Goal: Transaction & Acquisition: Obtain resource

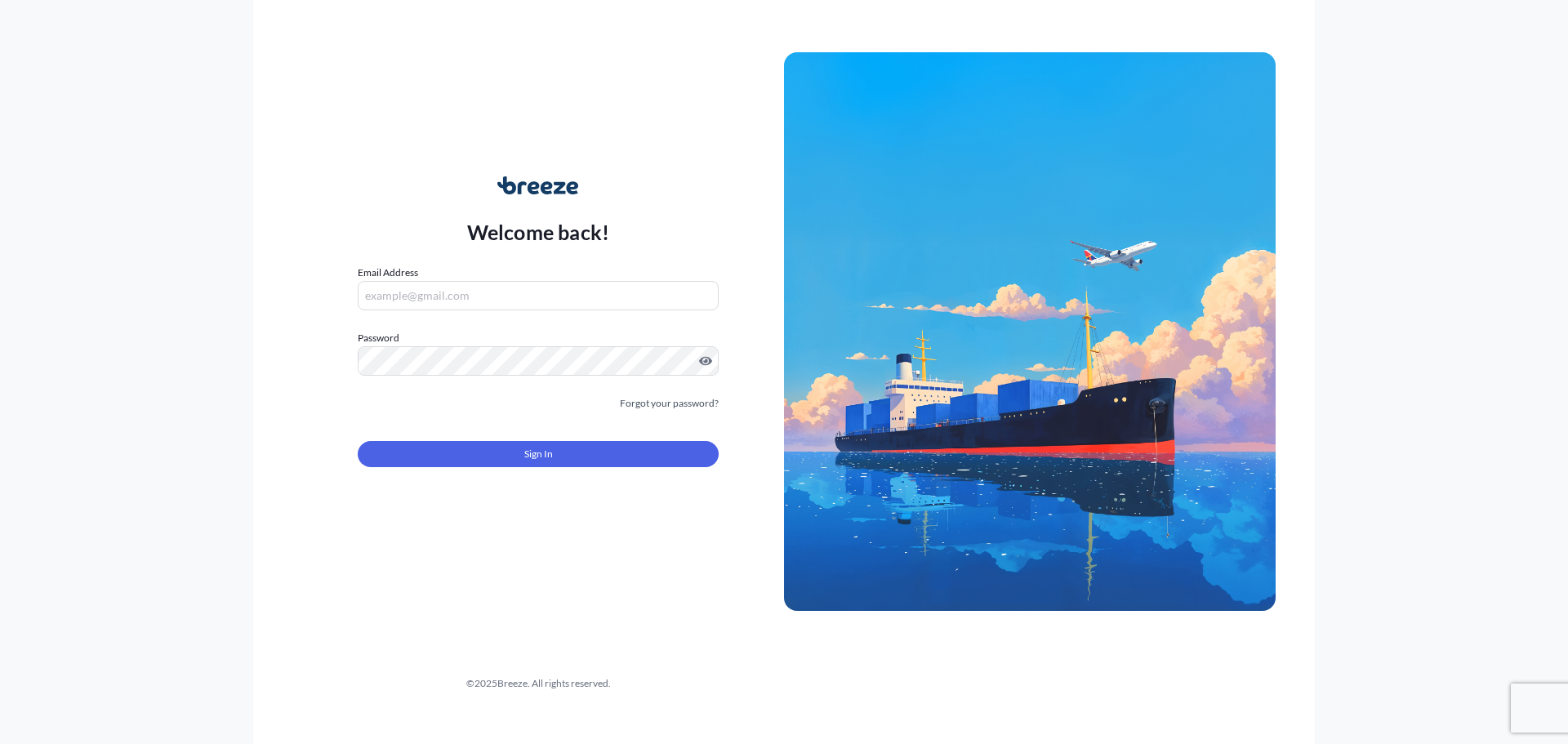
click at [471, 292] on input "Email Address" at bounding box center [538, 296] width 361 height 29
type input "[PERSON_NAME][EMAIL_ADDRESS][PERSON_NAME][DOMAIN_NAME]"
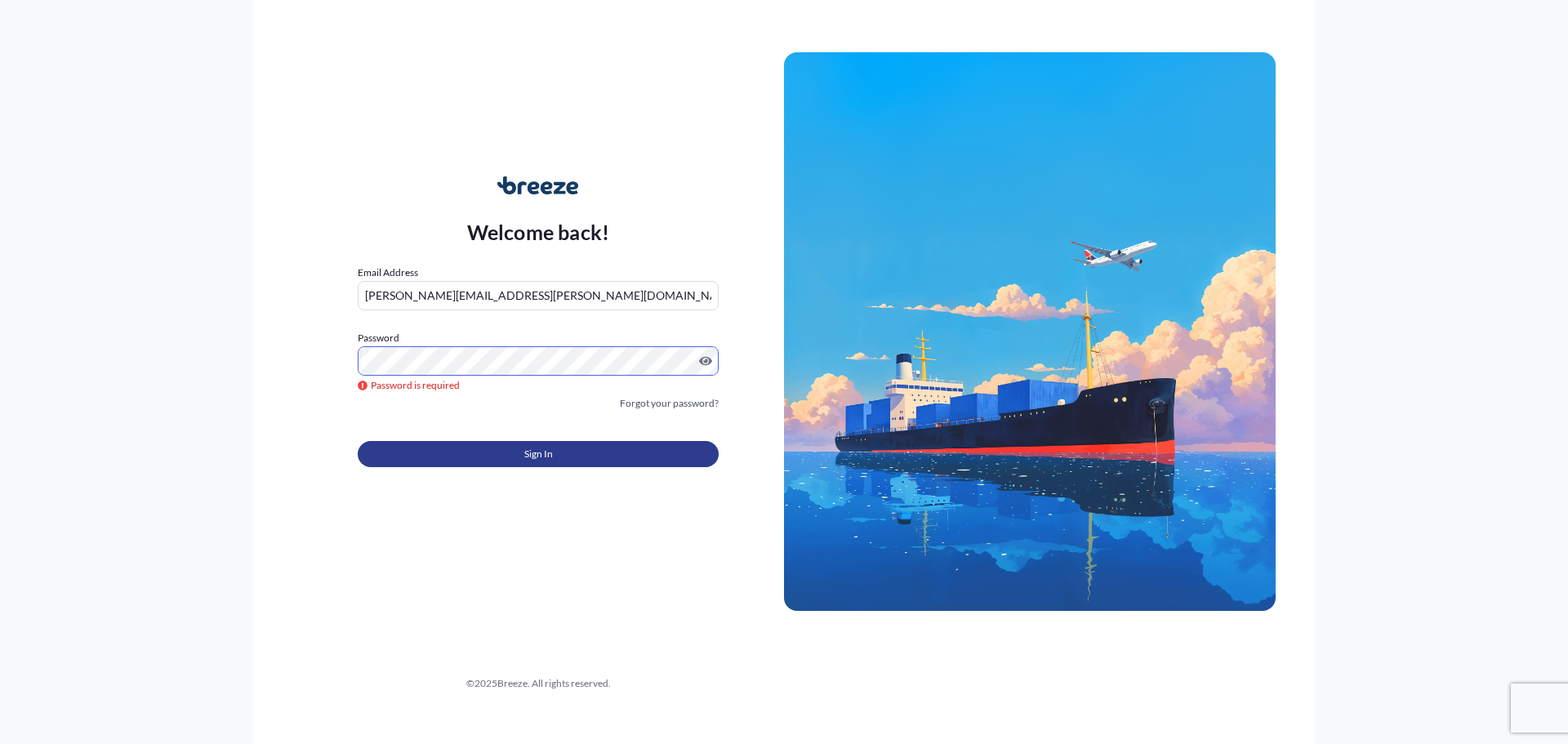
click at [570, 456] on button "Sign In" at bounding box center [538, 454] width 361 height 26
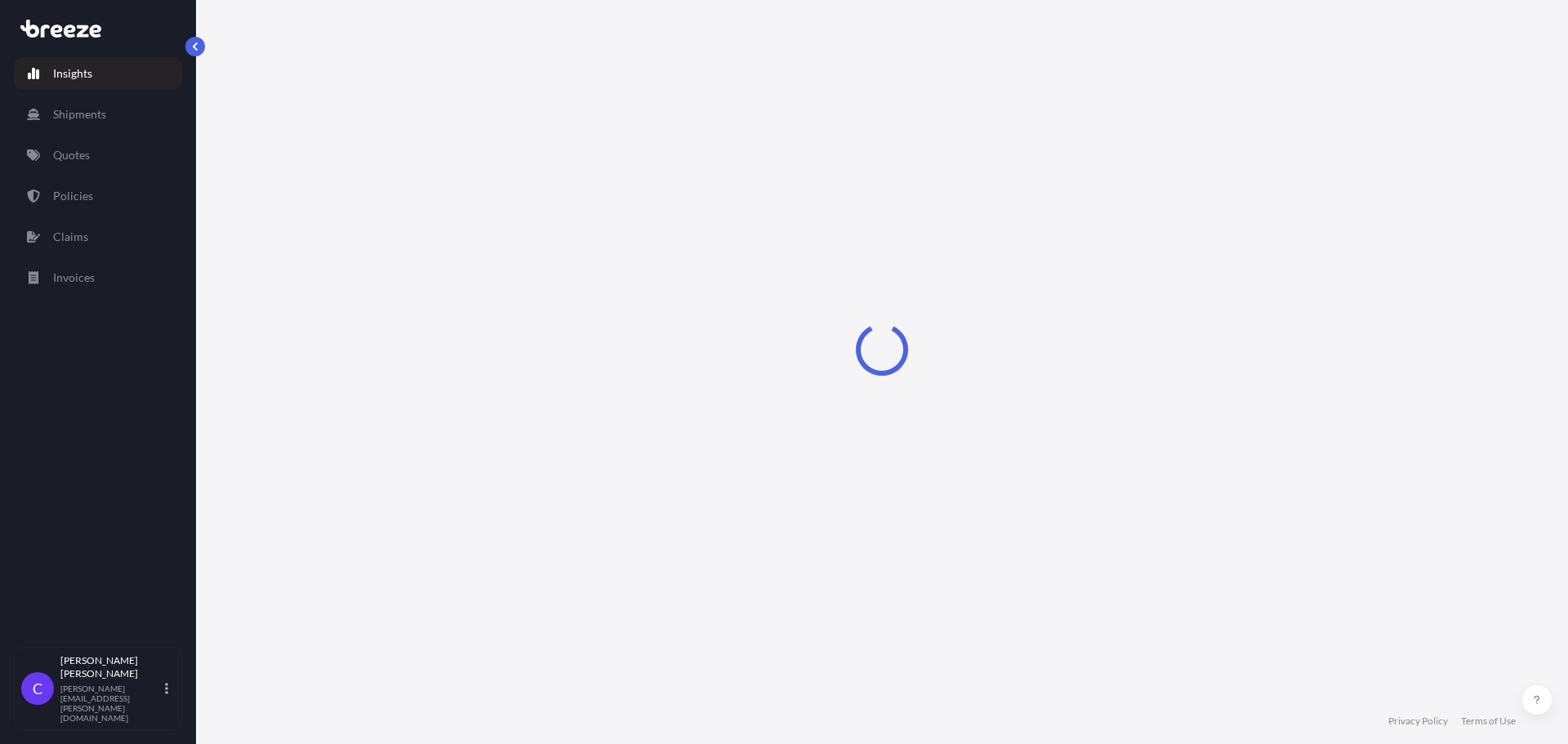
select select "2025"
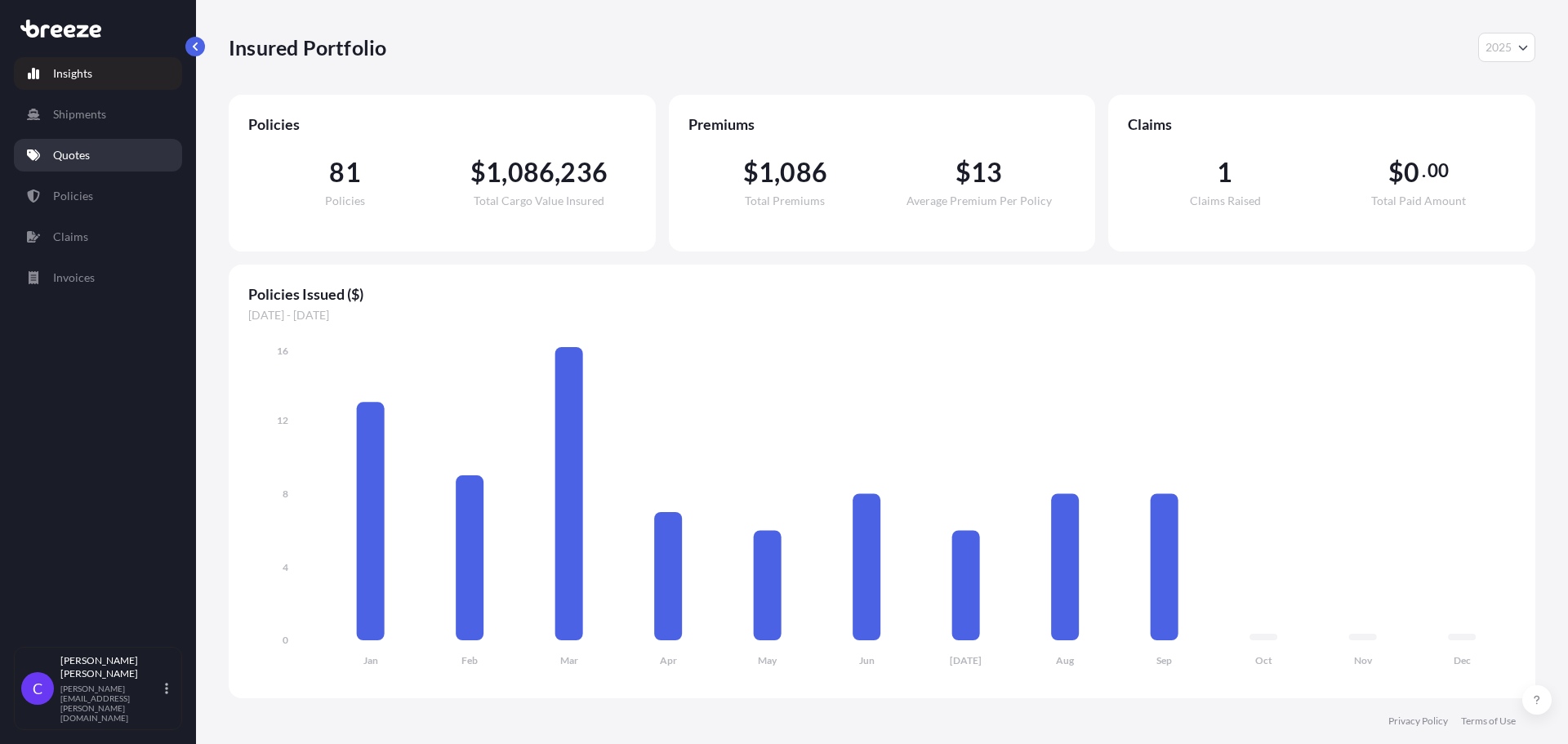
click at [81, 154] on p "Quotes" at bounding box center [71, 155] width 37 height 16
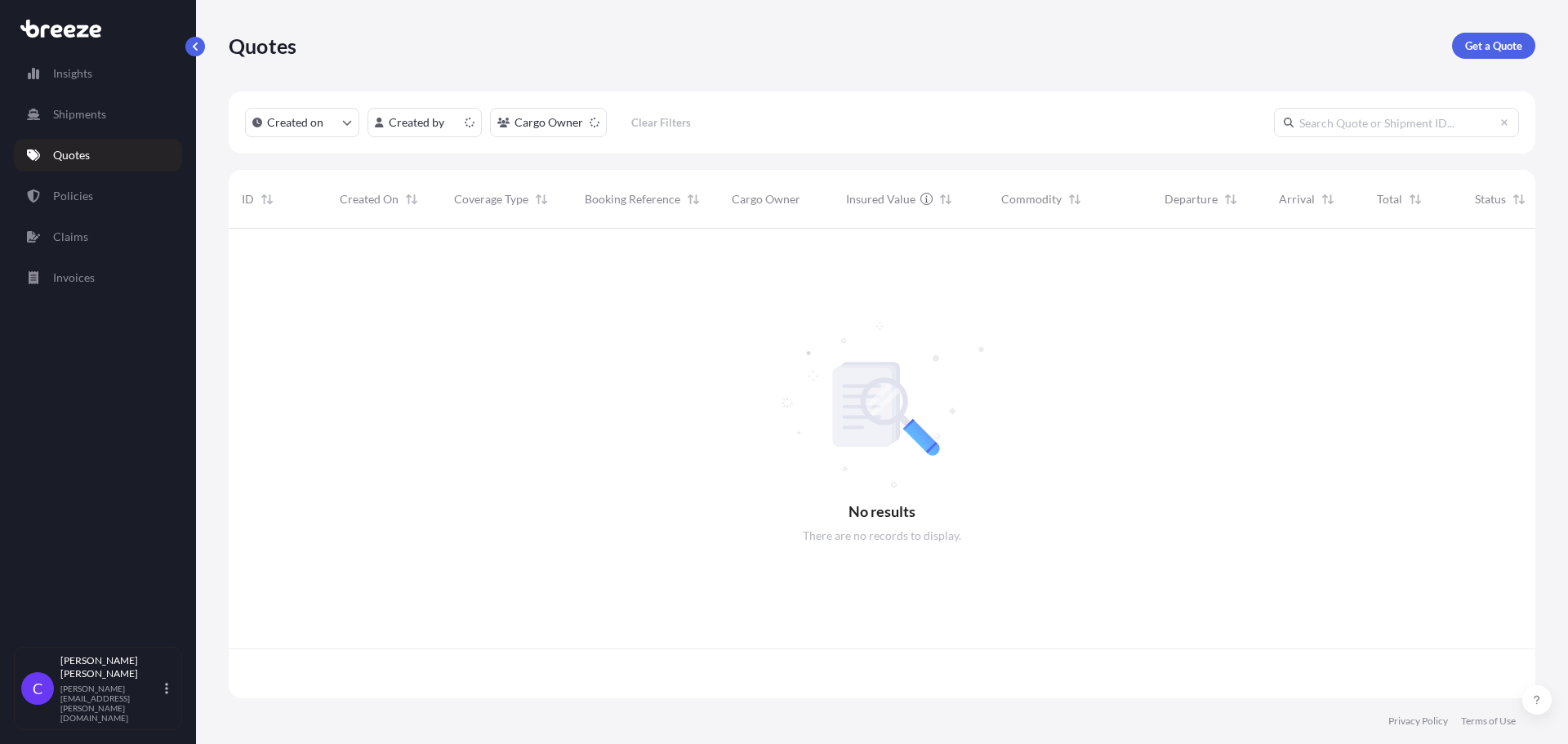
scroll to position [466, 1294]
click at [1471, 40] on p "Get a Quote" at bounding box center [1493, 46] width 57 height 16
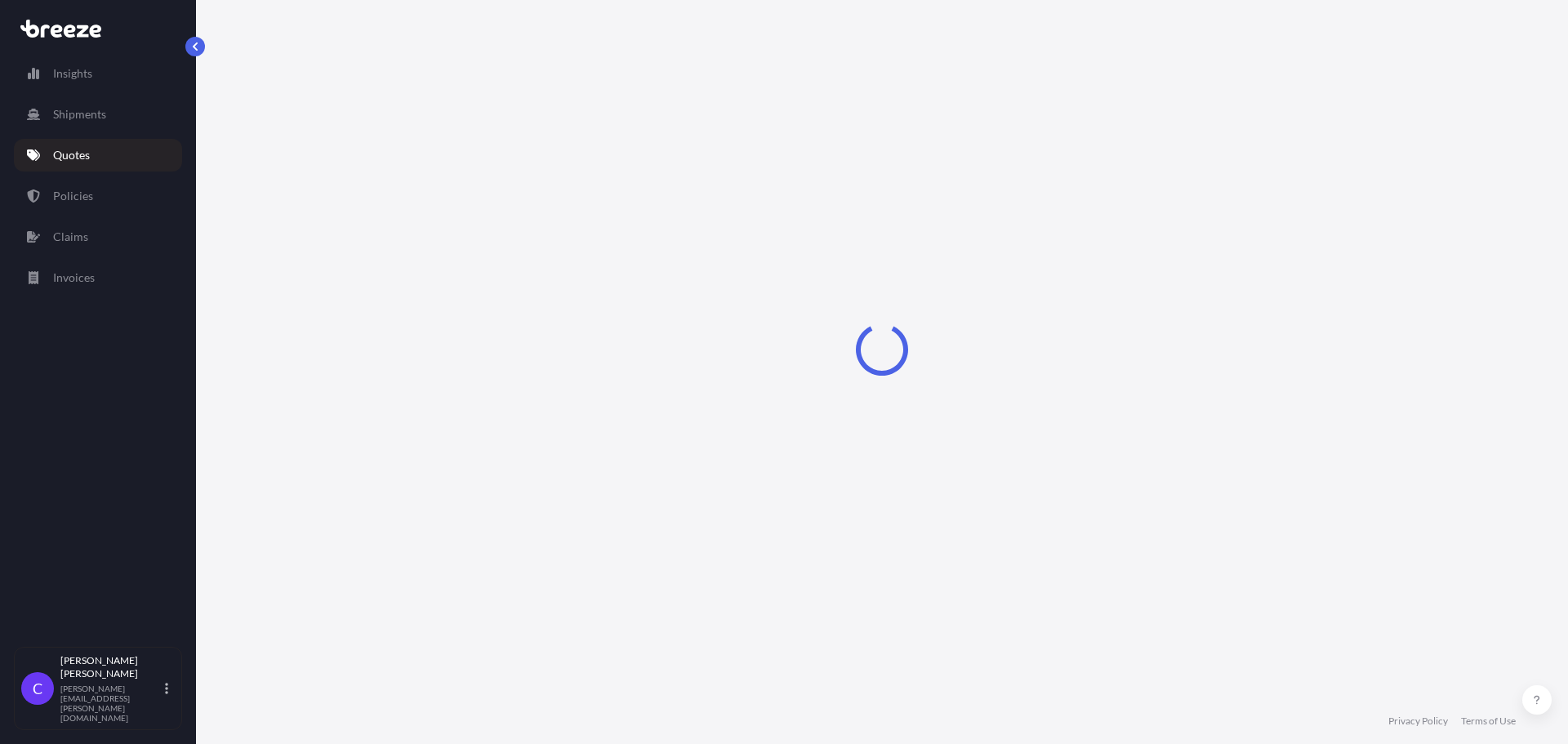
select select "Sea"
select select "1"
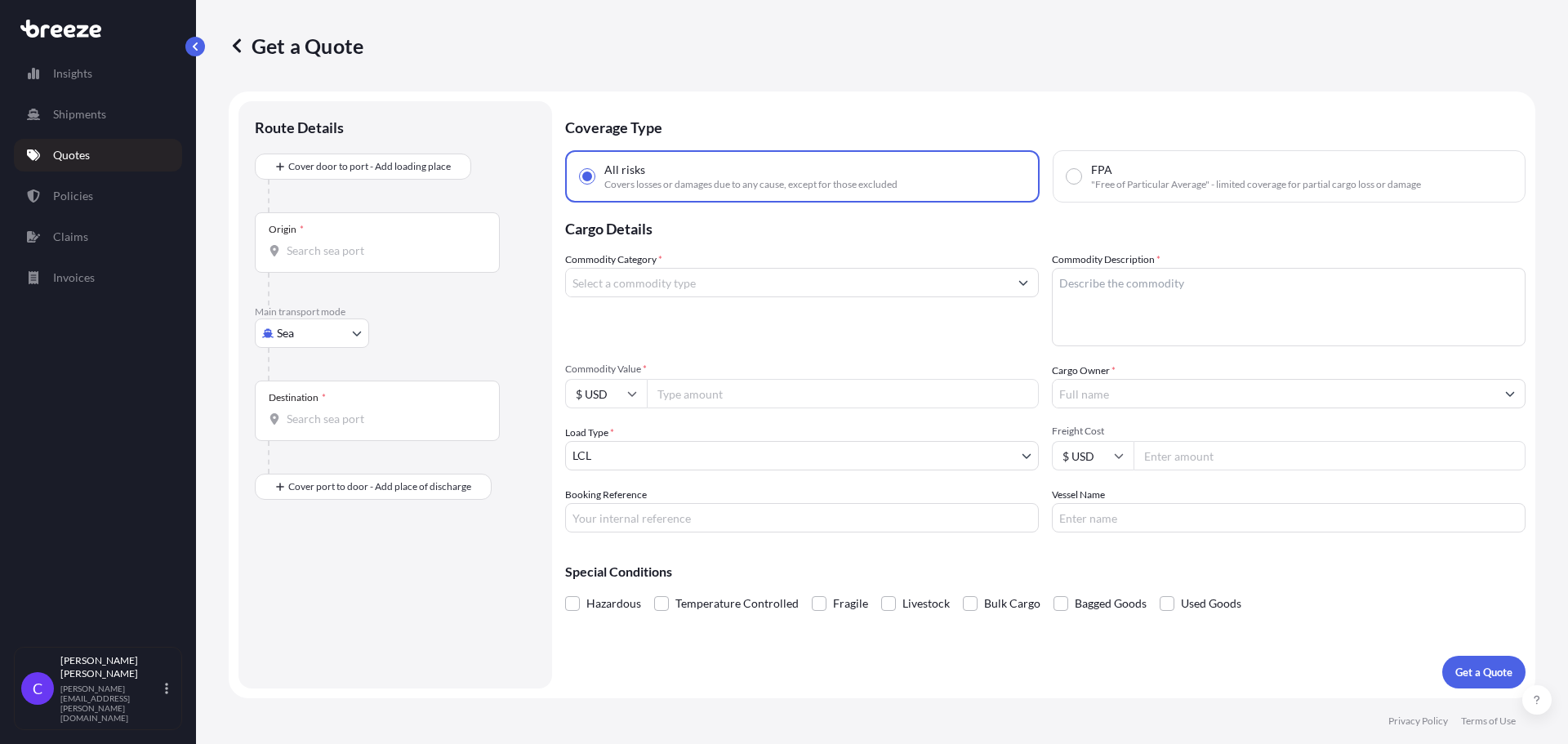
click at [354, 332] on body "Insights Shipments Quotes Policies Claims Invoices C [PERSON_NAME] [PERSON_NAME…" at bounding box center [784, 372] width 1568 height 744
click at [329, 431] on div "Road" at bounding box center [312, 434] width 101 height 29
select select "Road"
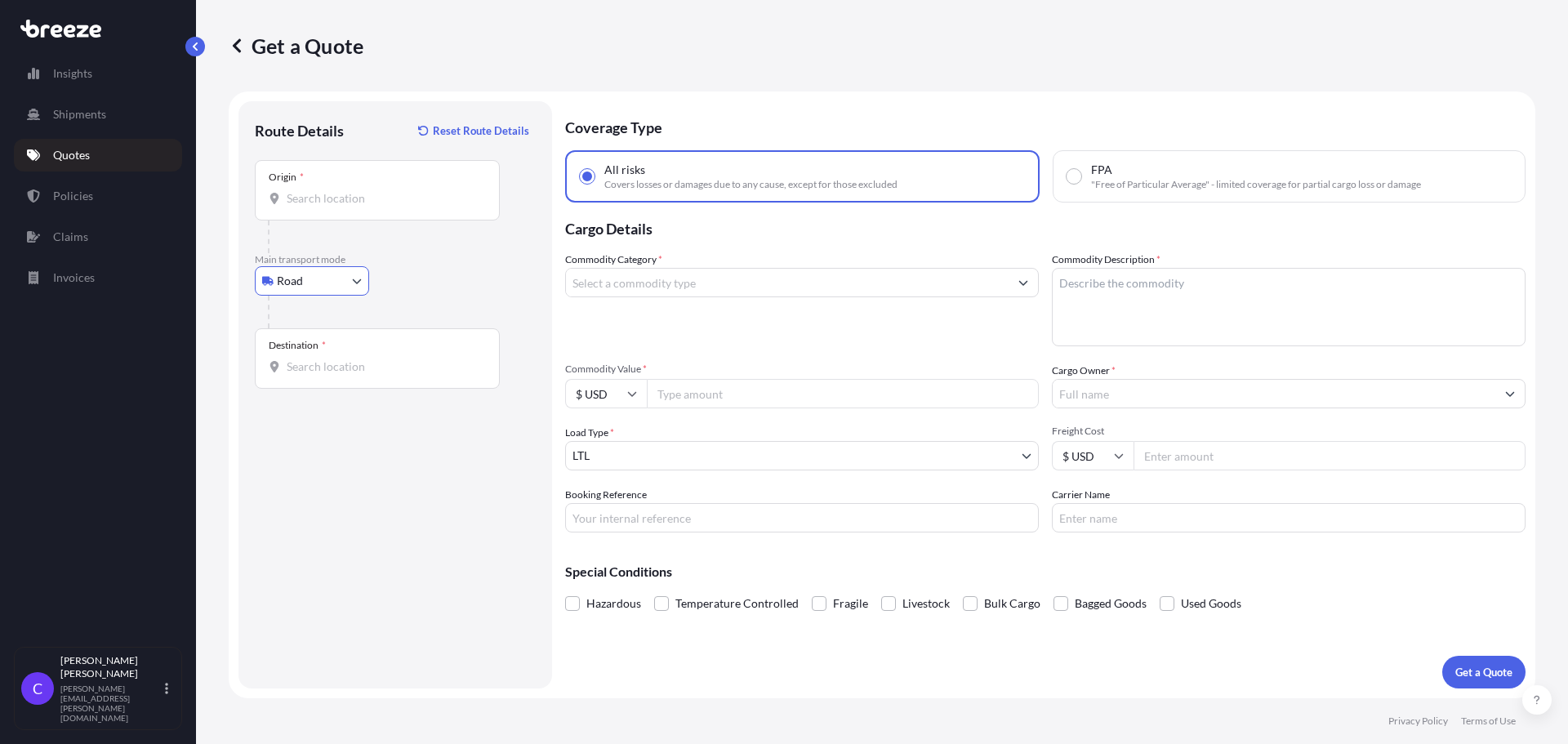
click at [361, 201] on input "Origin *" at bounding box center [383, 198] width 193 height 16
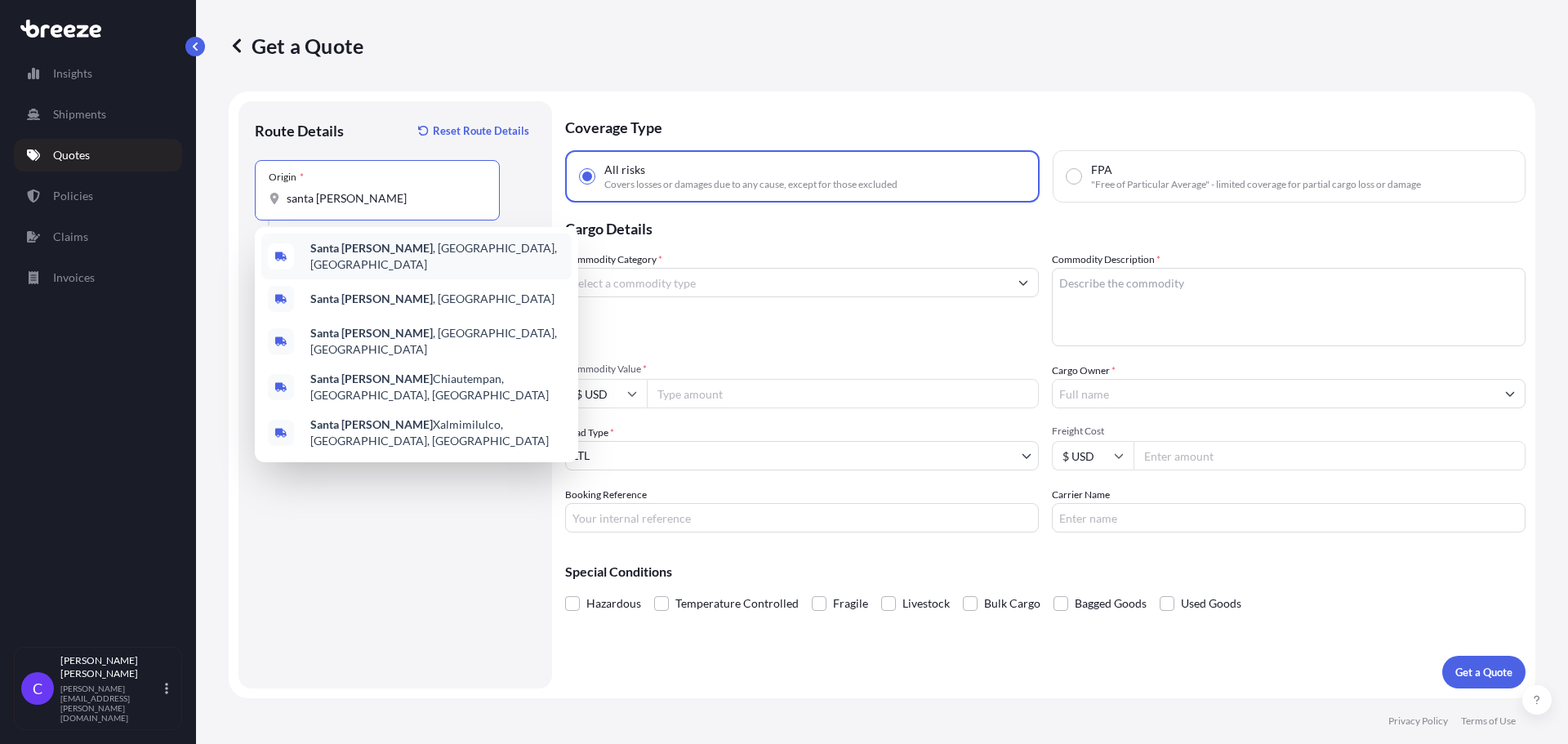
click at [379, 249] on span "[GEOGRAPHIC_DATA] , [GEOGRAPHIC_DATA], [GEOGRAPHIC_DATA]" at bounding box center [437, 256] width 254 height 33
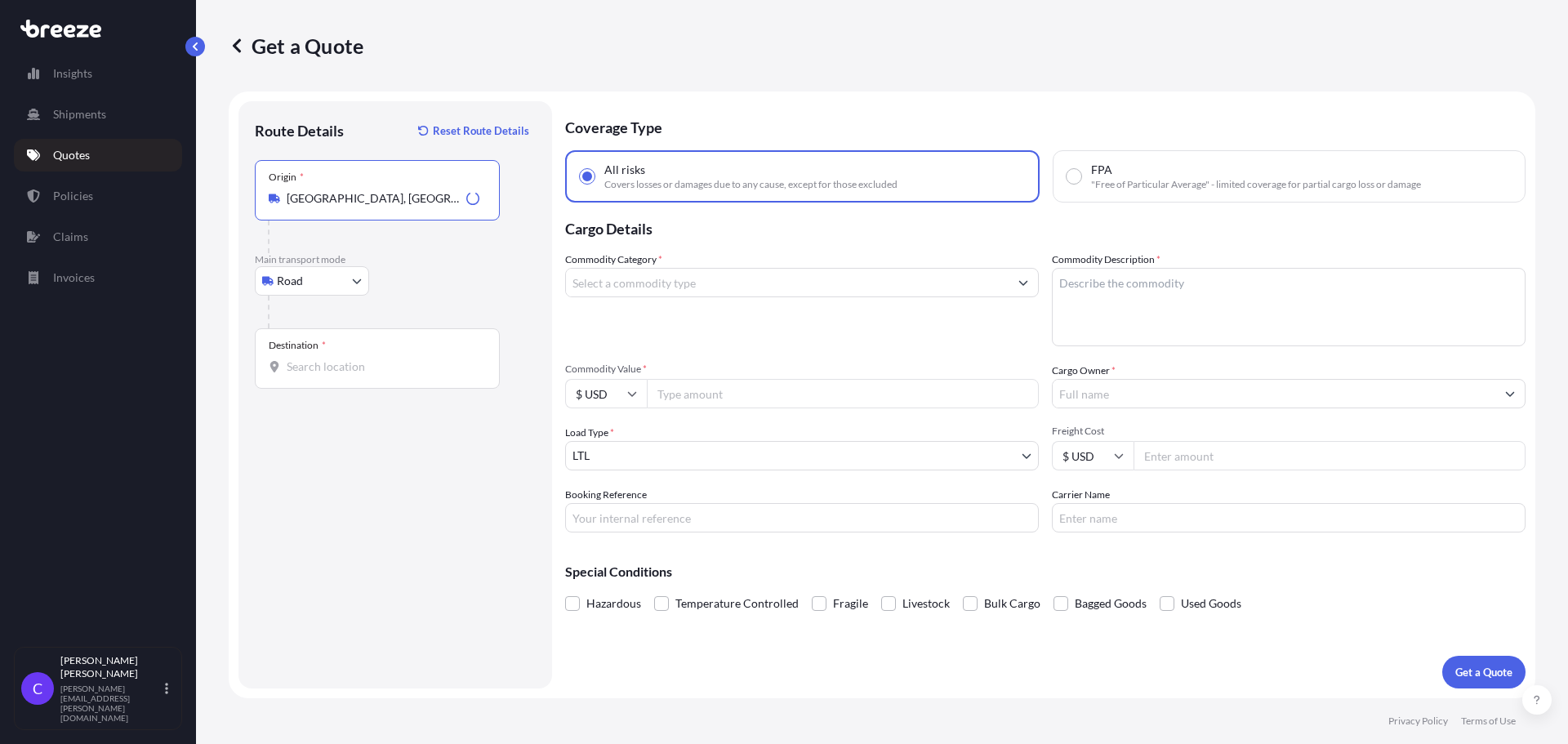
type input "[GEOGRAPHIC_DATA], [GEOGRAPHIC_DATA], [GEOGRAPHIC_DATA]"
click at [379, 372] on input "Destination *" at bounding box center [383, 366] width 193 height 16
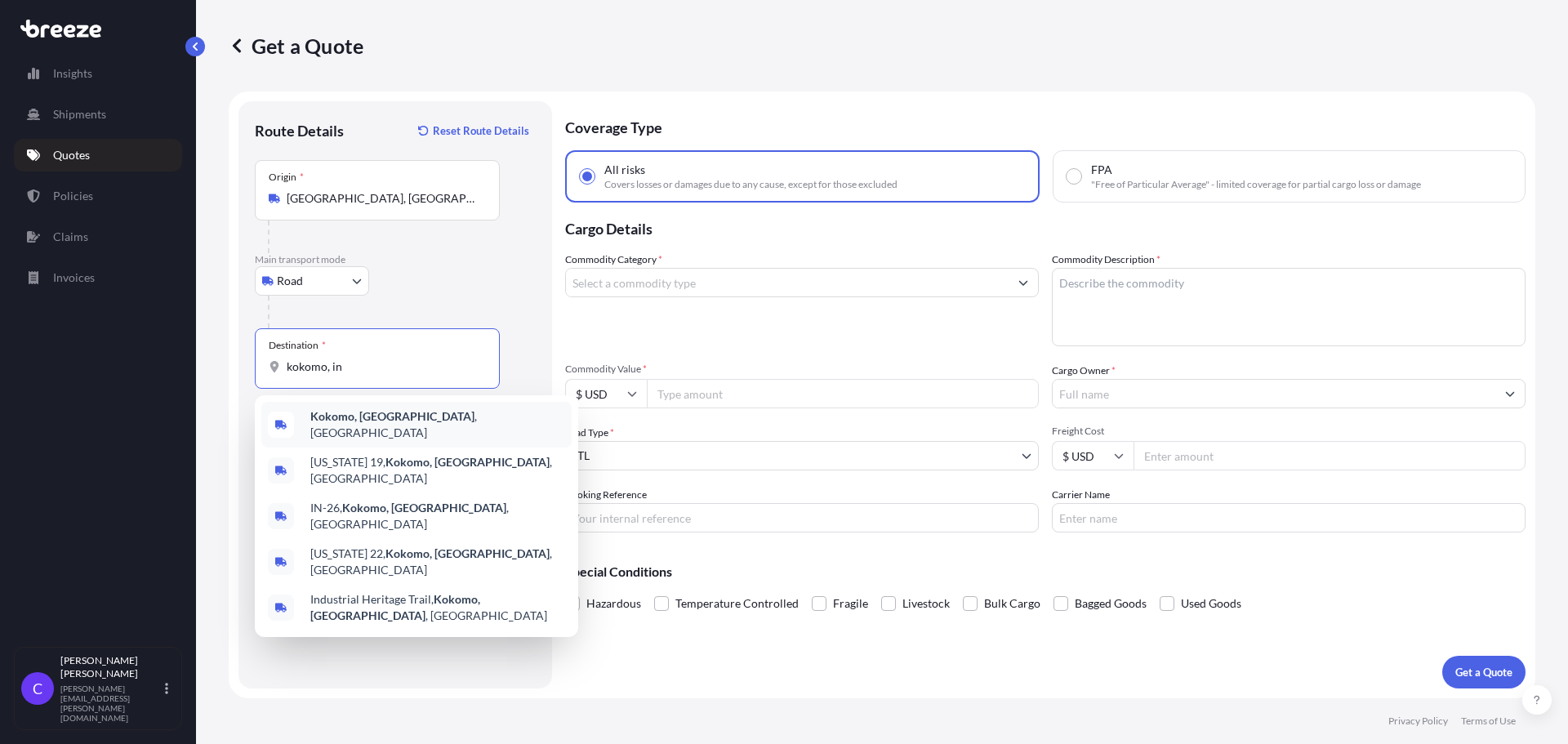
click at [365, 417] on b "Kokomo, [GEOGRAPHIC_DATA]" at bounding box center [392, 416] width 164 height 14
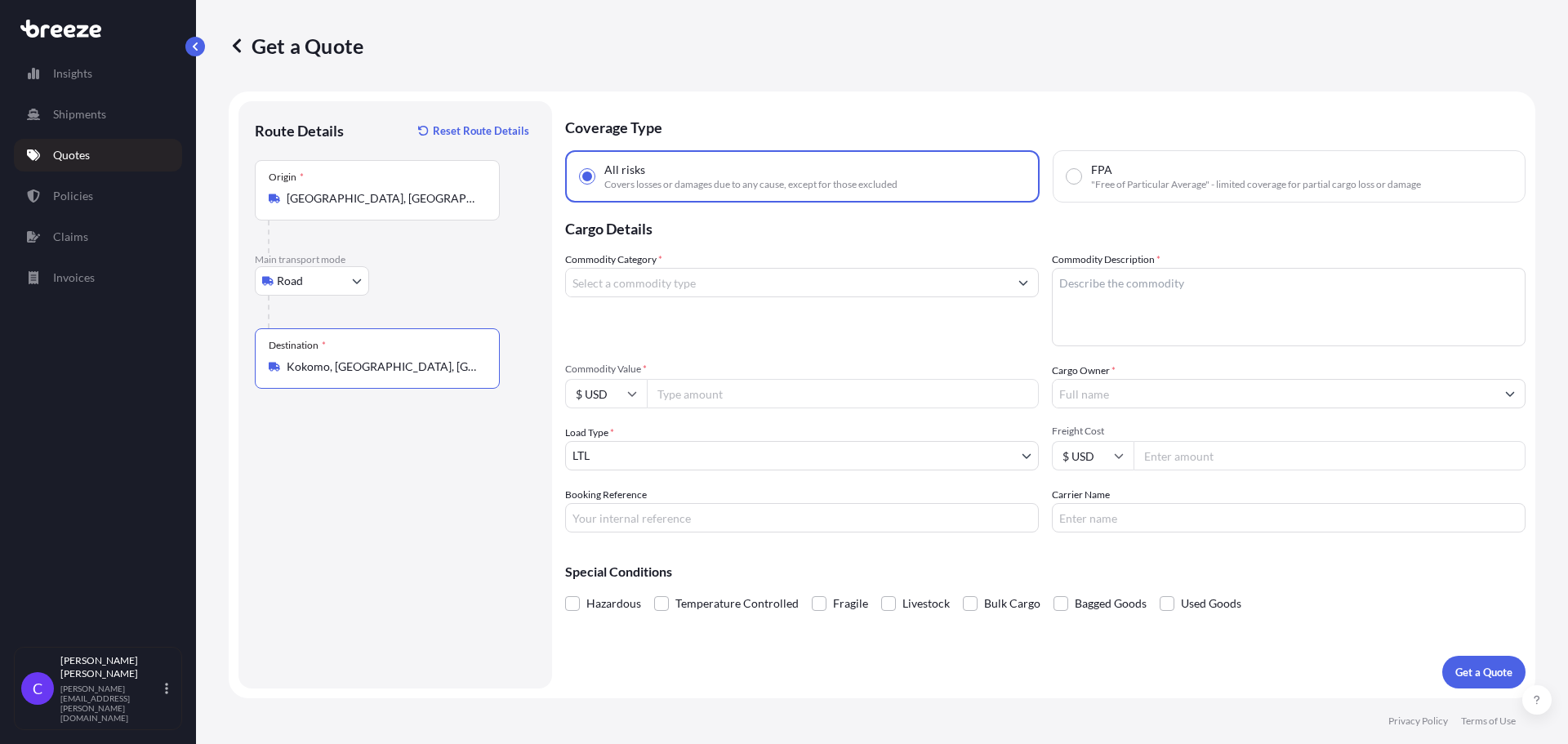
type input "Kokomo, [GEOGRAPHIC_DATA], [GEOGRAPHIC_DATA]"
click at [747, 291] on input "Commodity Category *" at bounding box center [788, 282] width 443 height 29
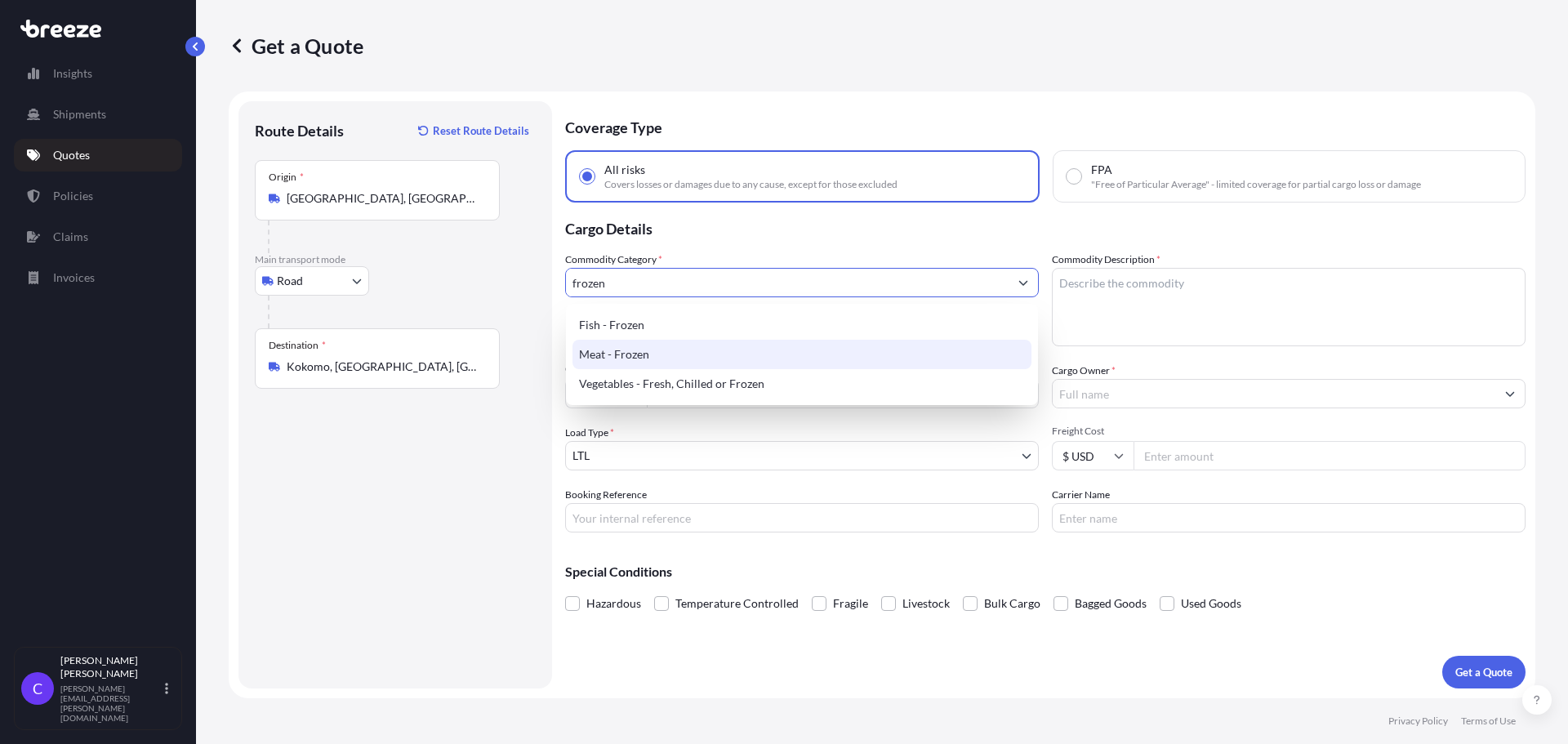
click at [696, 355] on div "Meat - Frozen" at bounding box center [802, 354] width 459 height 29
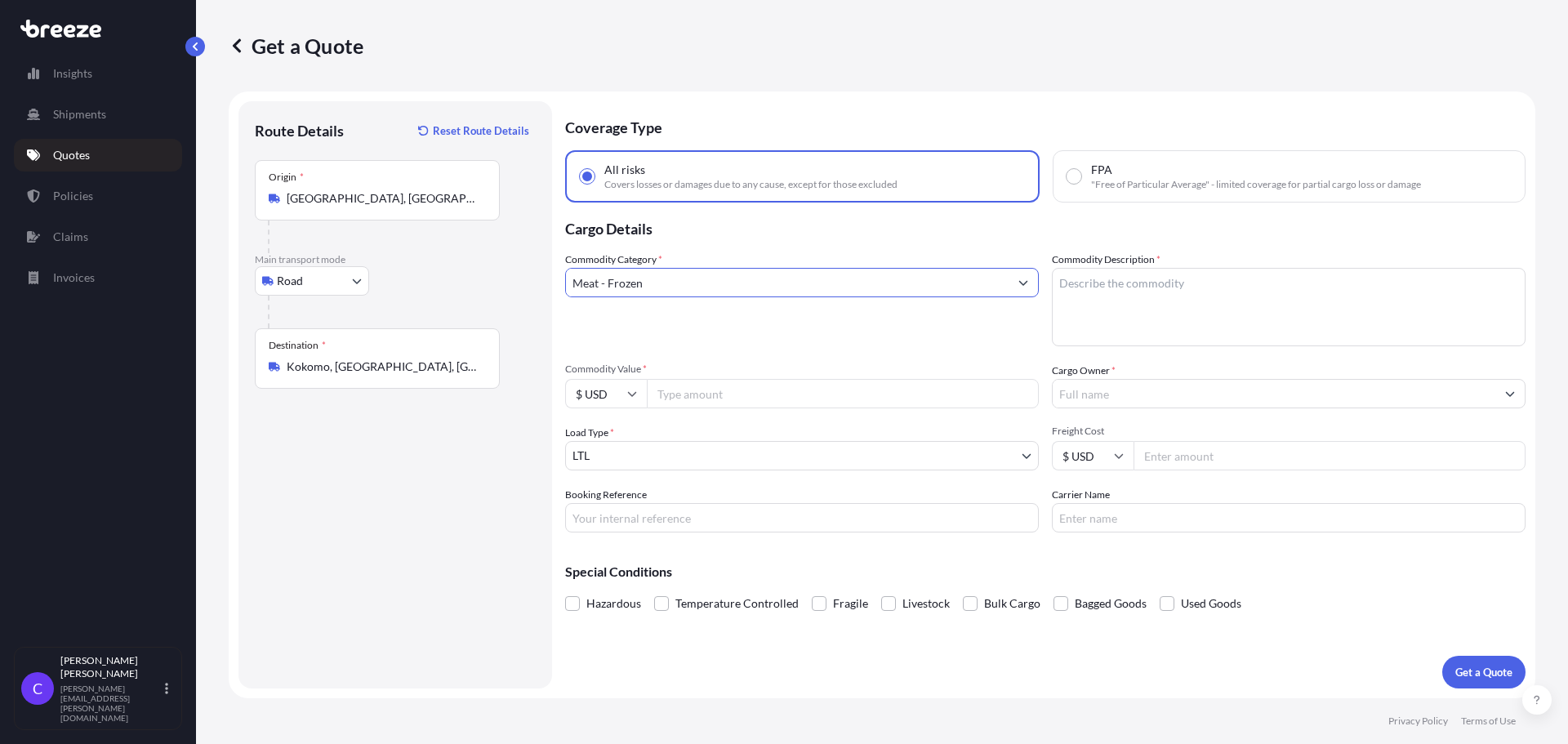
type input "Meat - Frozen"
click at [1145, 286] on textarea "Commodity Description *" at bounding box center [1289, 307] width 473 height 79
type textarea "frozen sandwiches"
type input "1350"
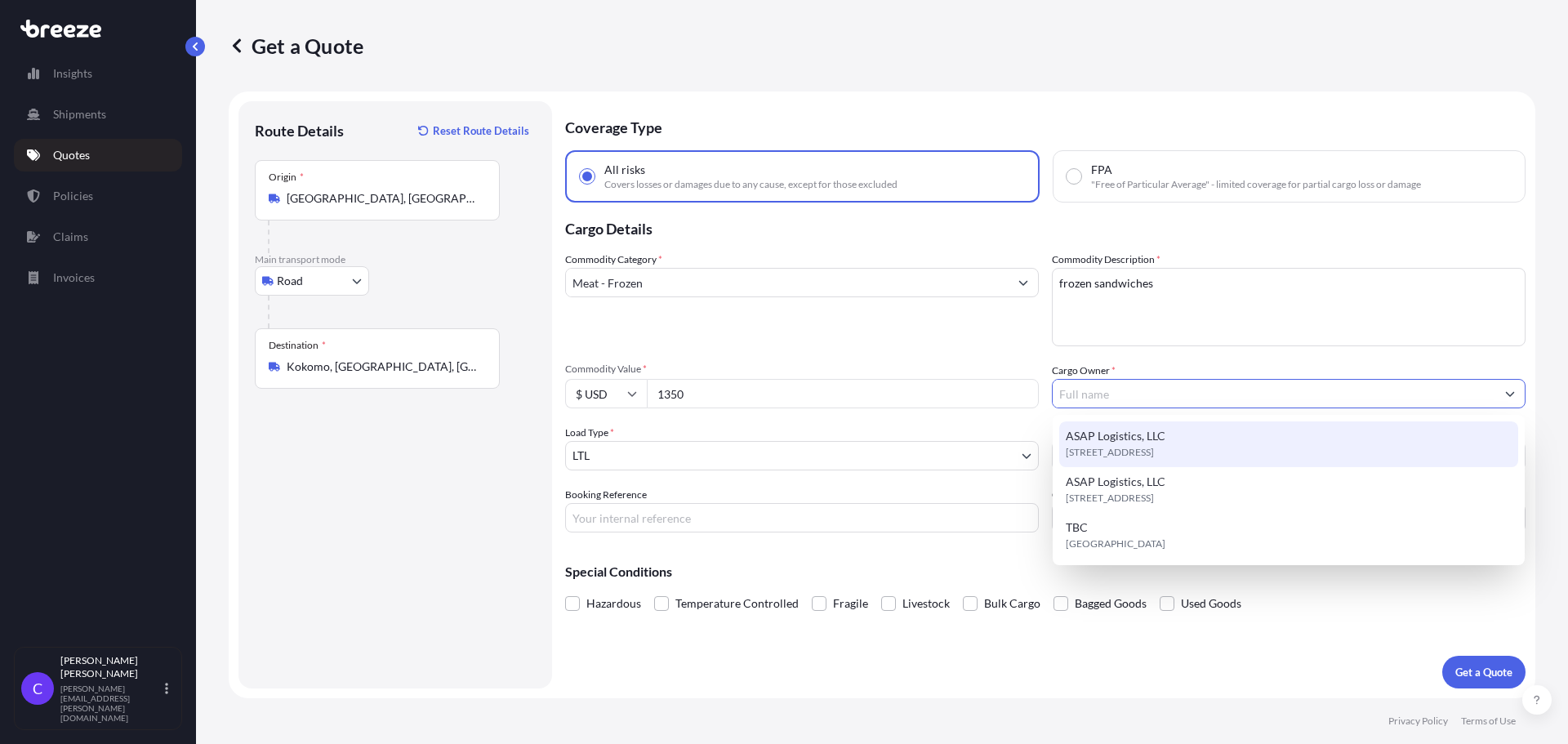
click at [1157, 442] on span "ASAP Logistics, LLC" at bounding box center [1115, 436] width 100 height 16
type input "ASAP Logistics, LLC"
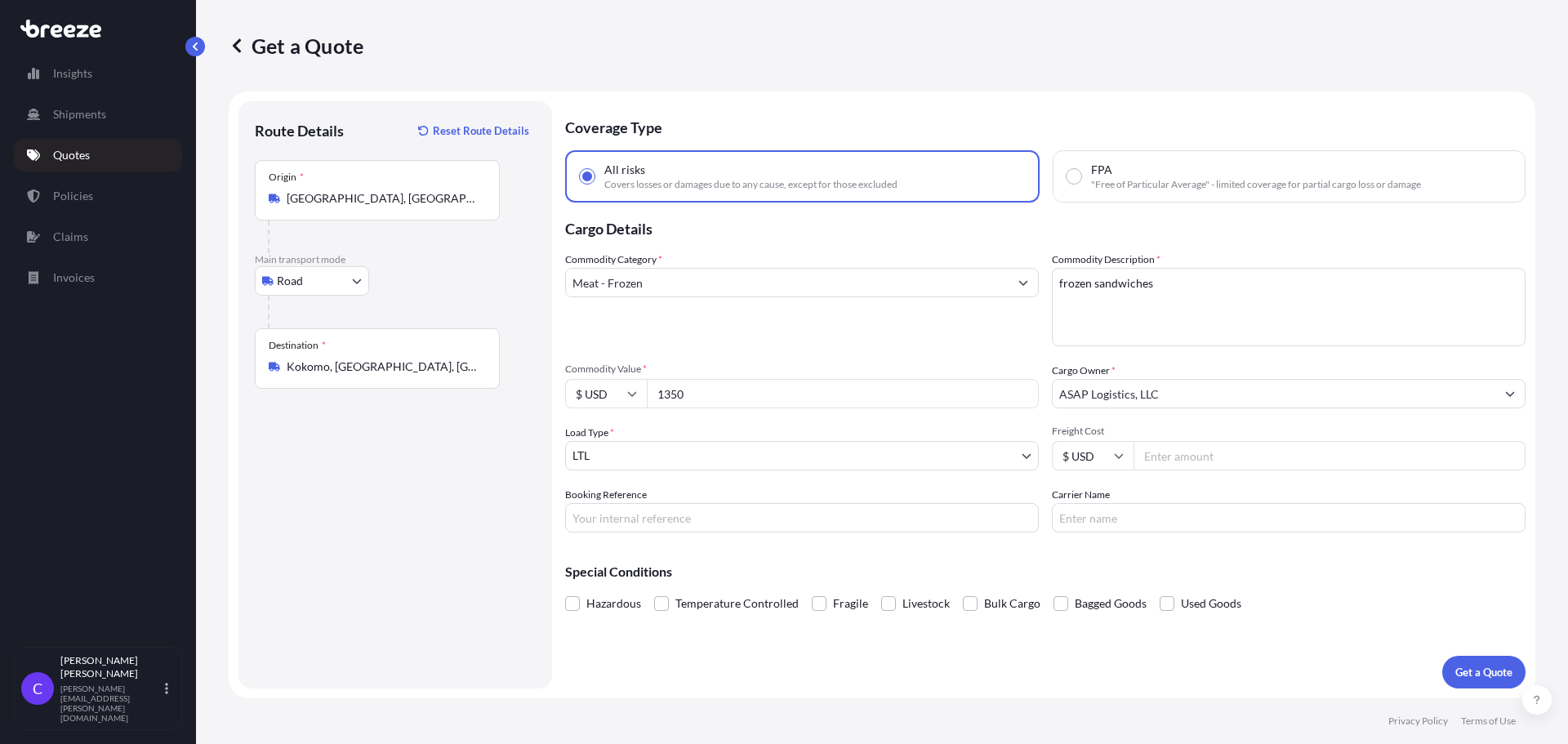
click at [1179, 455] on input "Freight Cost" at bounding box center [1329, 456] width 392 height 29
type input "700"
click at [717, 520] on input "Booking Reference" at bounding box center [802, 517] width 473 height 29
type input "FGF5390"
type input "FFE"
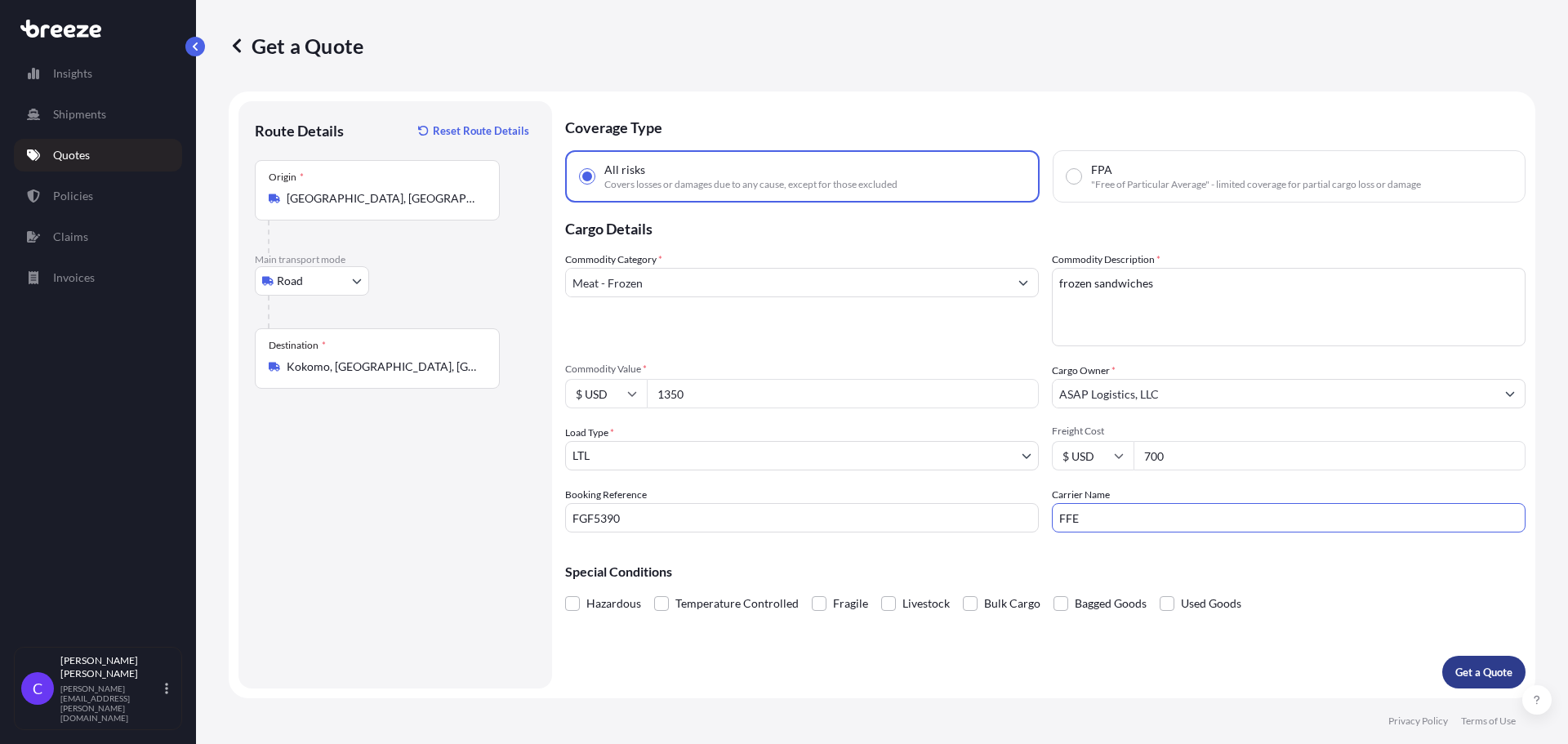
click at [1473, 668] on p "Get a Quote" at bounding box center [1483, 672] width 57 height 16
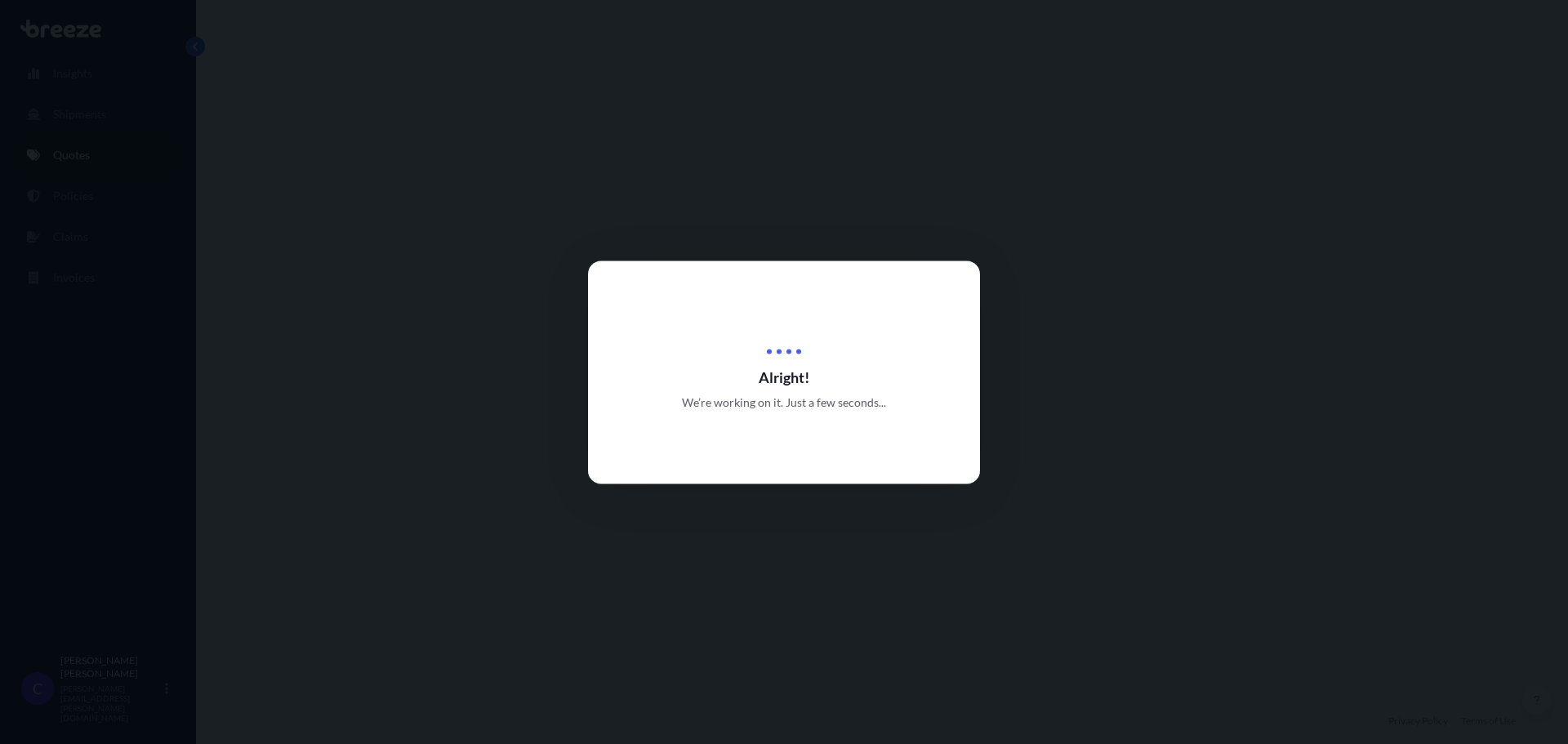
select select "Road"
select select "1"
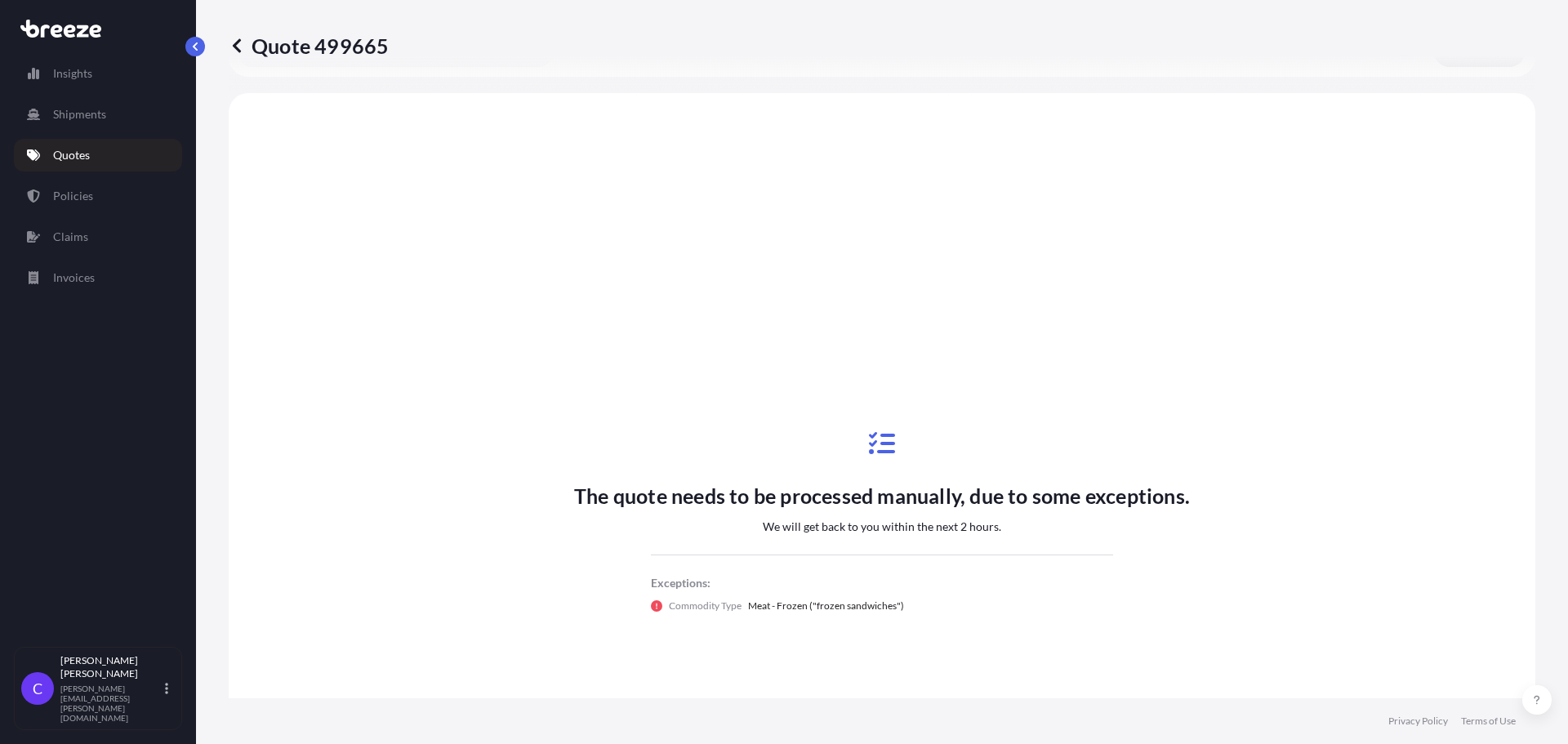
scroll to position [593, 0]
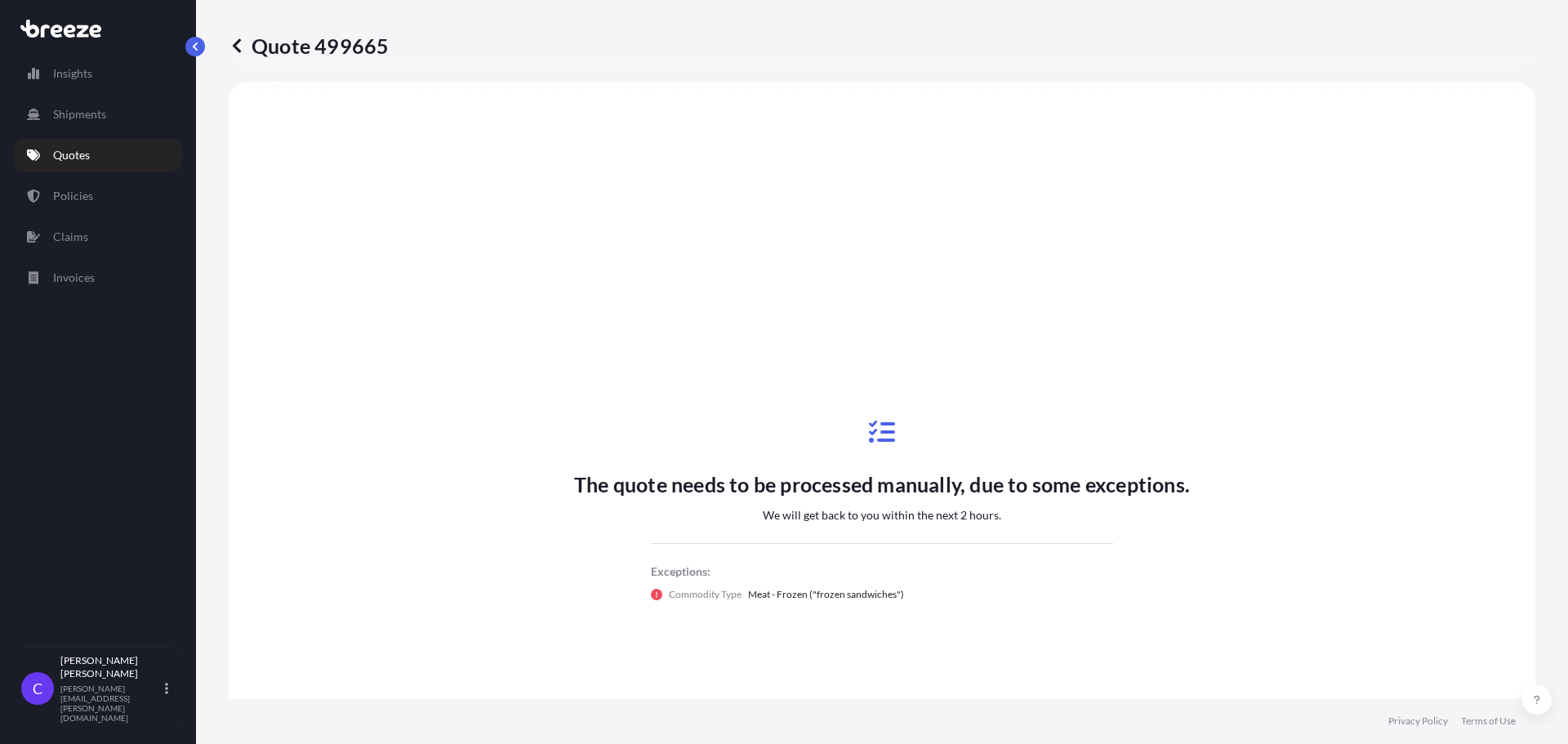
click at [237, 43] on icon at bounding box center [237, 46] width 8 height 14
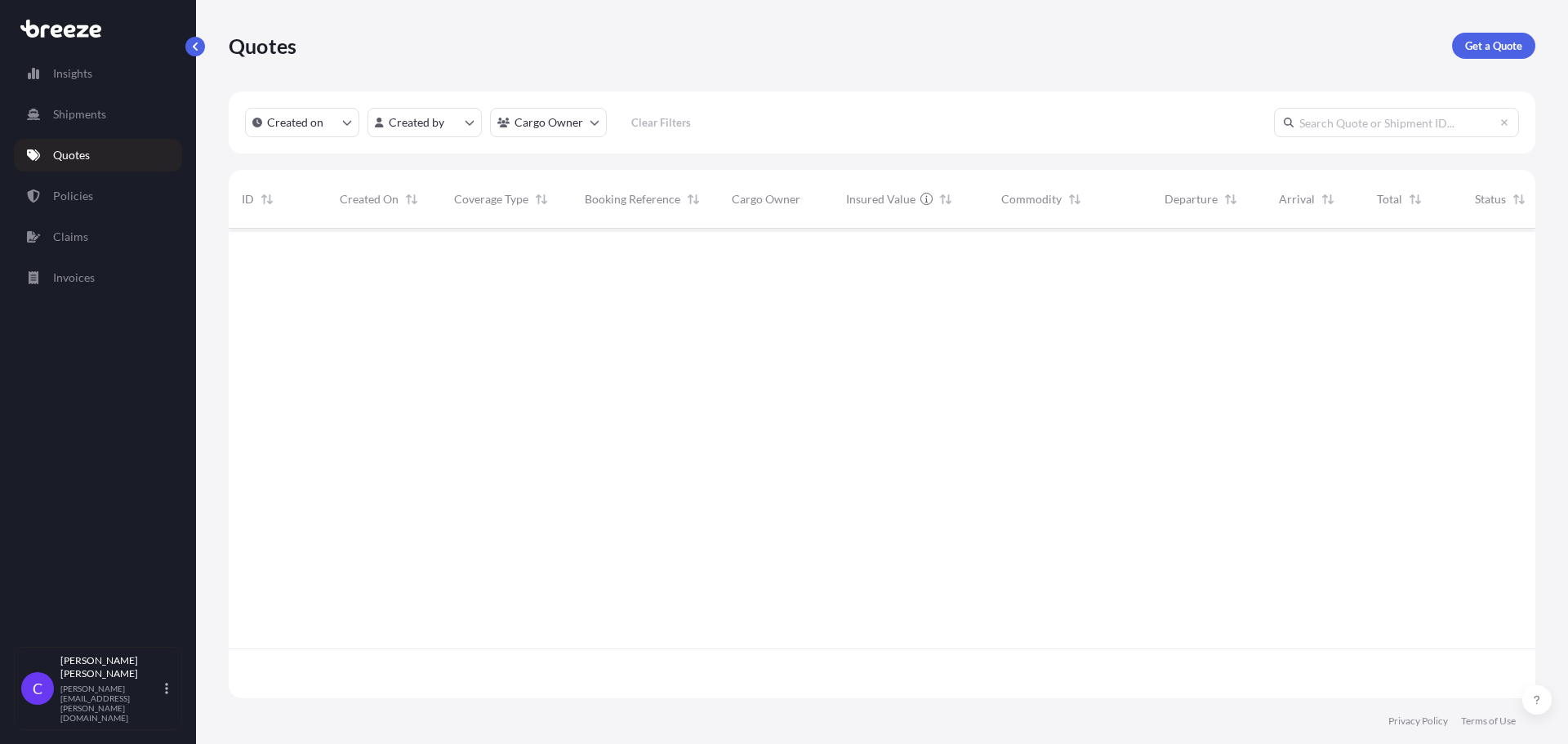
scroll to position [466, 1294]
